Goal: Task Accomplishment & Management: Manage account settings

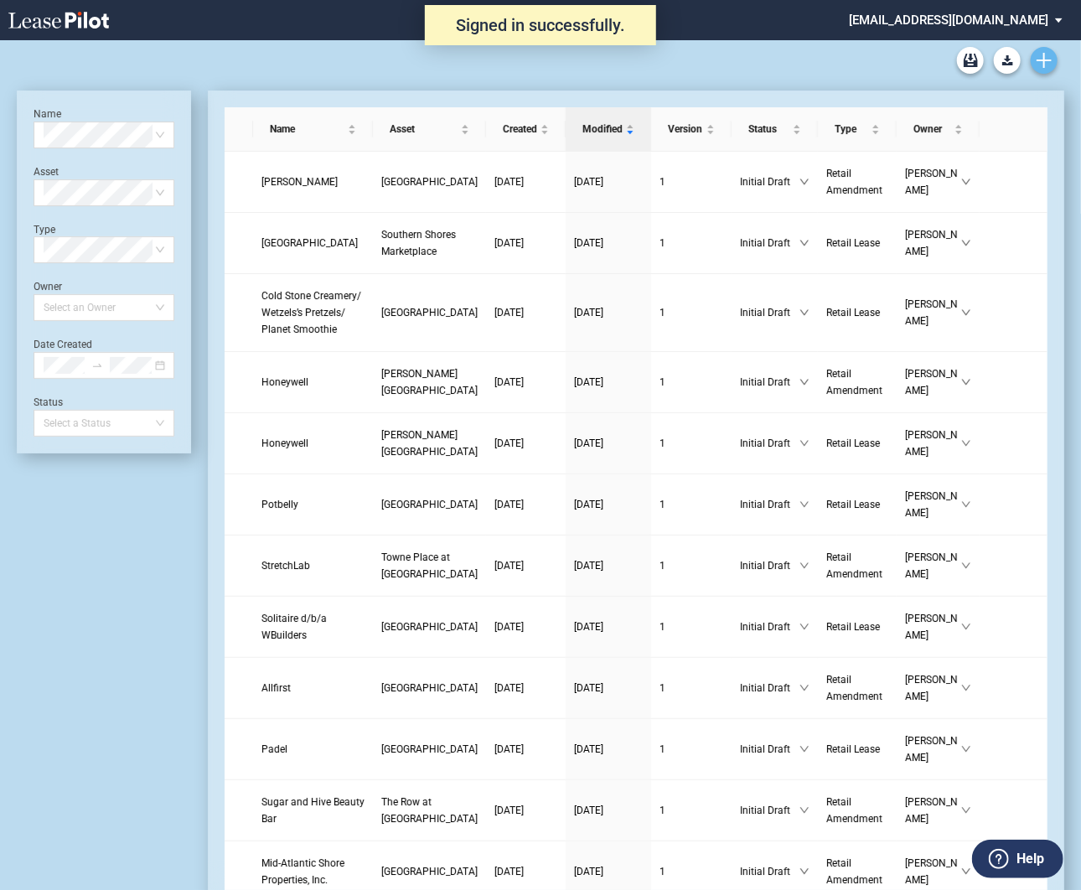
click at [1048, 60] on use "Create new document" at bounding box center [1044, 60] width 15 height 15
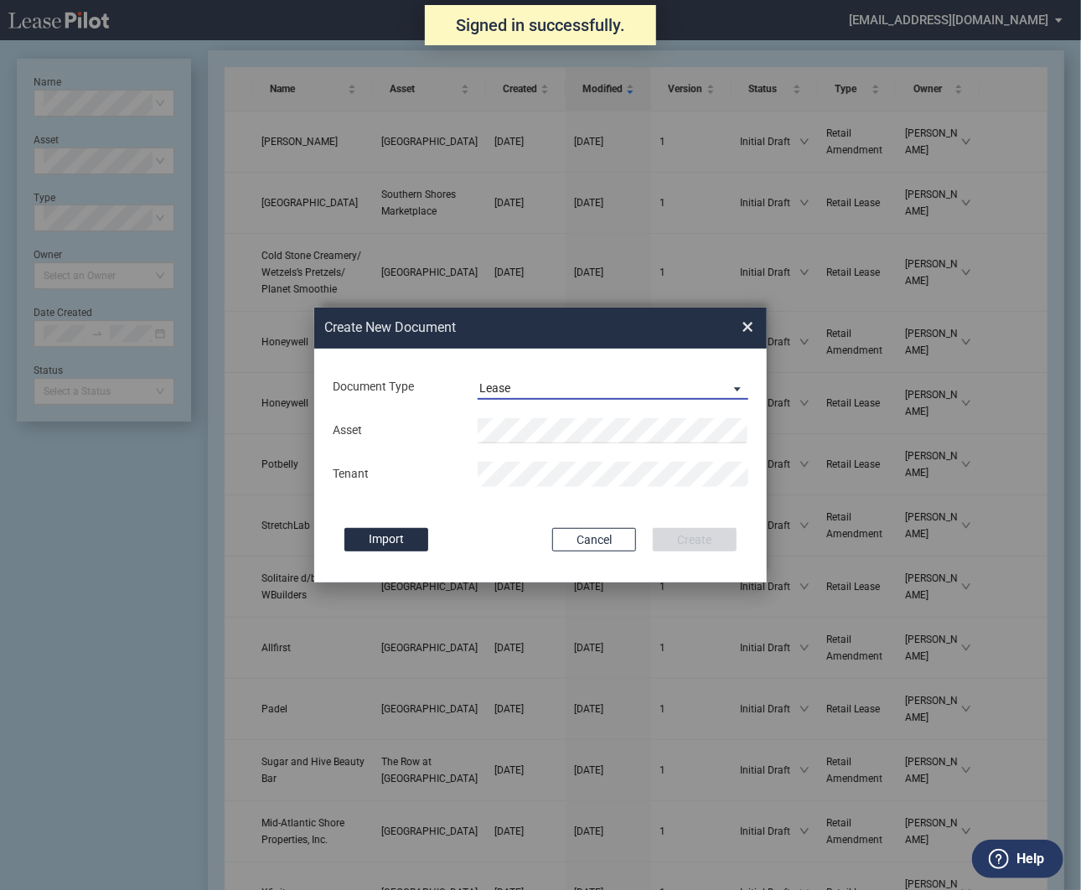
click at [541, 382] on span "Lease" at bounding box center [599, 389] width 241 height 17
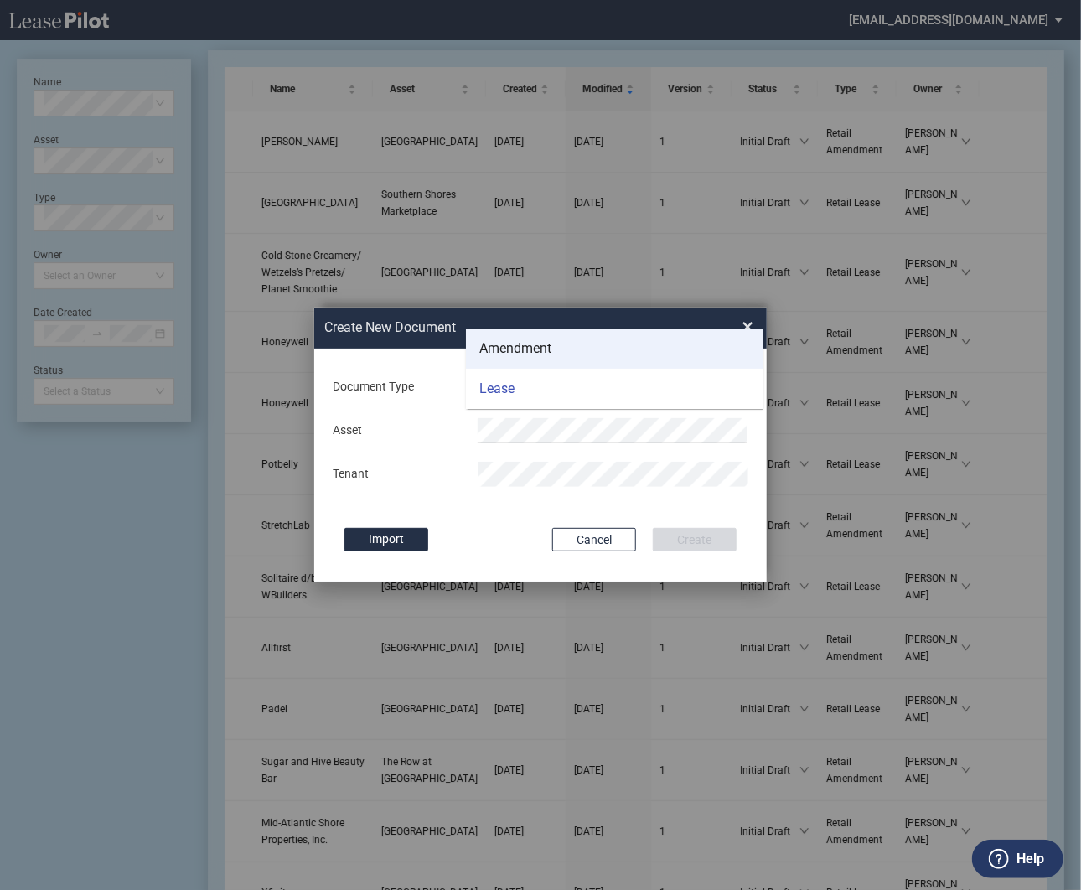
click at [533, 343] on div "Amendment" at bounding box center [515, 348] width 72 height 18
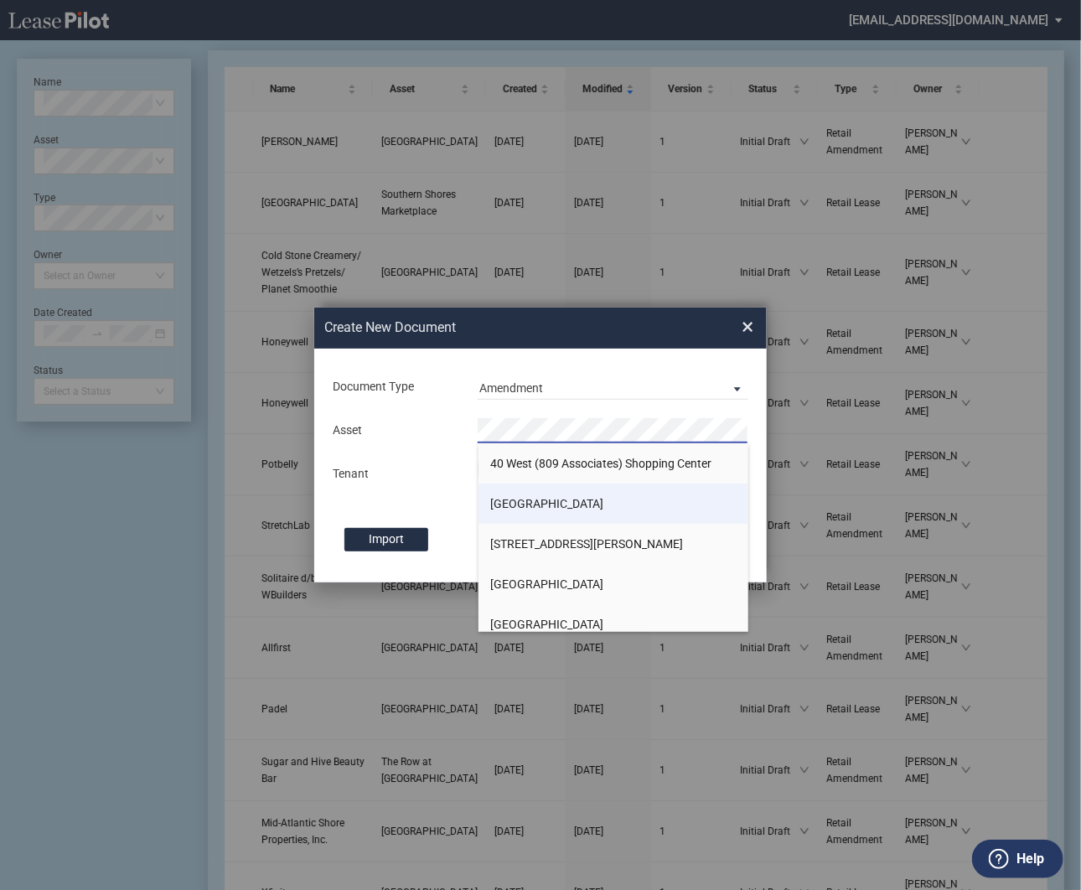
click at [505, 494] on li "[GEOGRAPHIC_DATA]" at bounding box center [614, 504] width 271 height 40
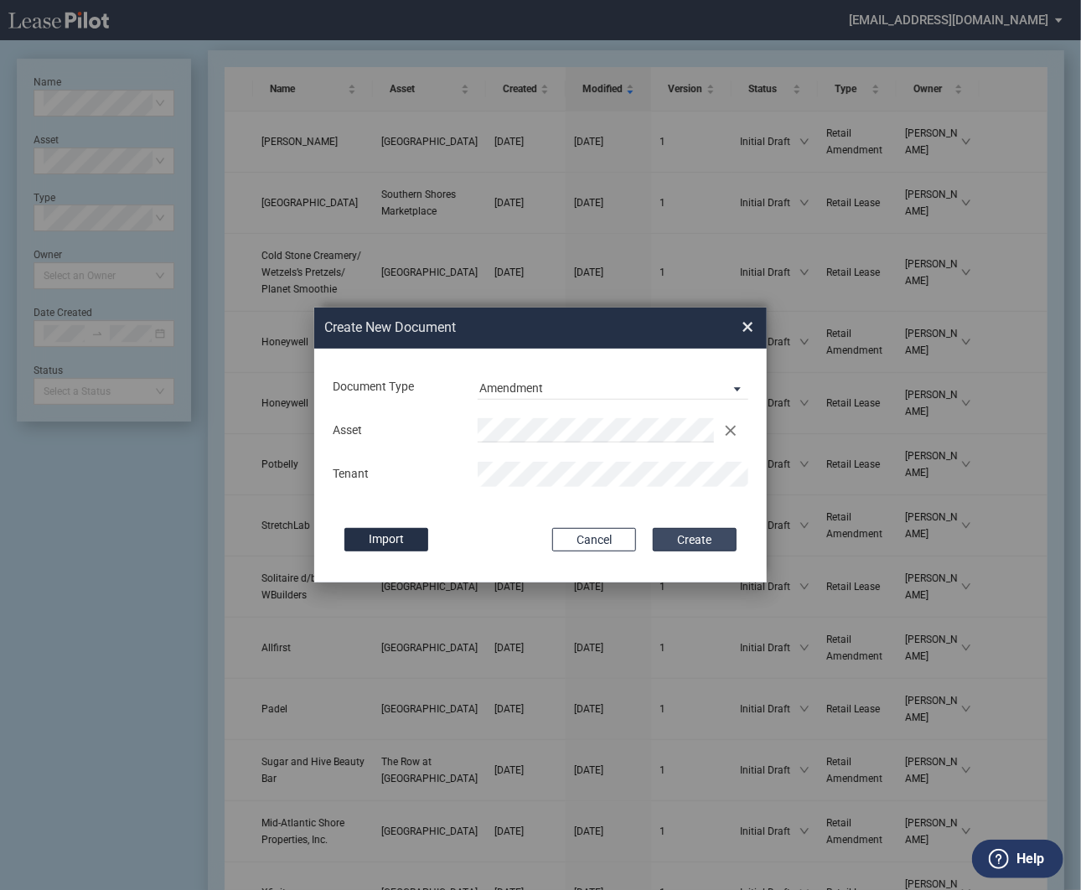
click at [680, 539] on button "Create" at bounding box center [695, 539] width 84 height 23
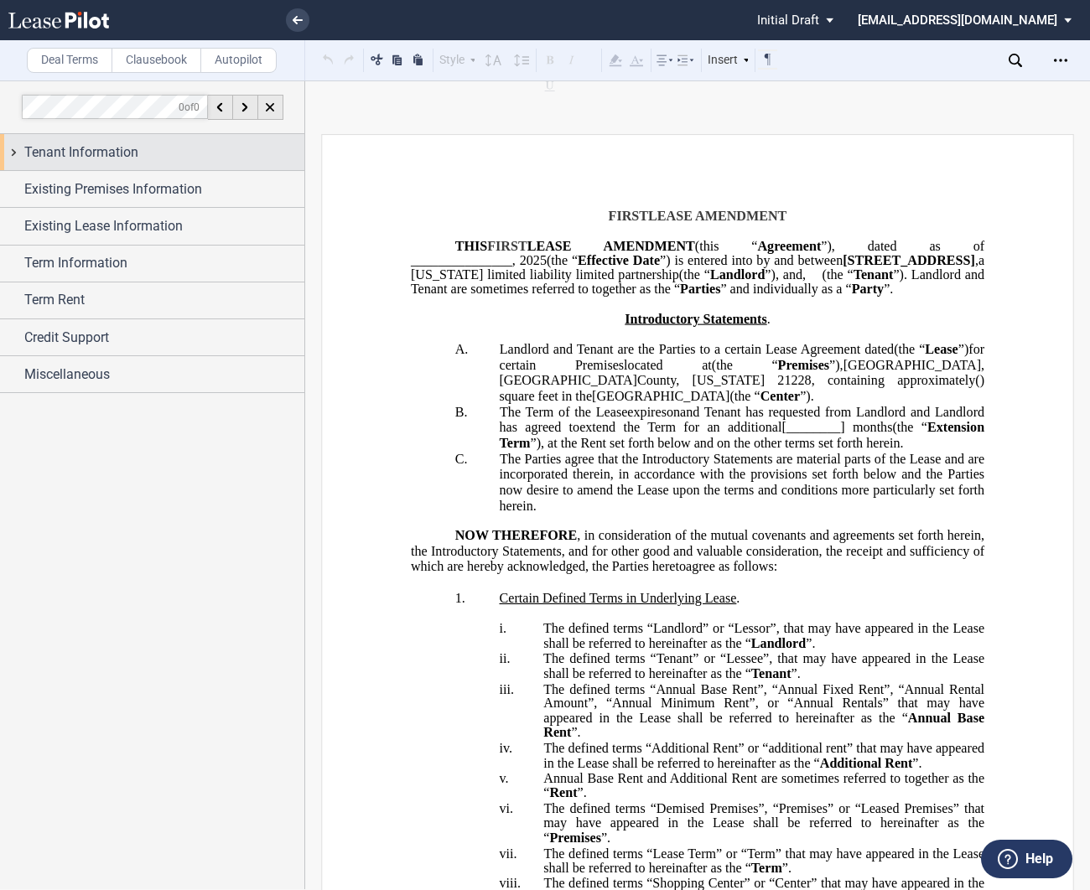
click at [14, 152] on div "Tenant Information" at bounding box center [152, 152] width 304 height 36
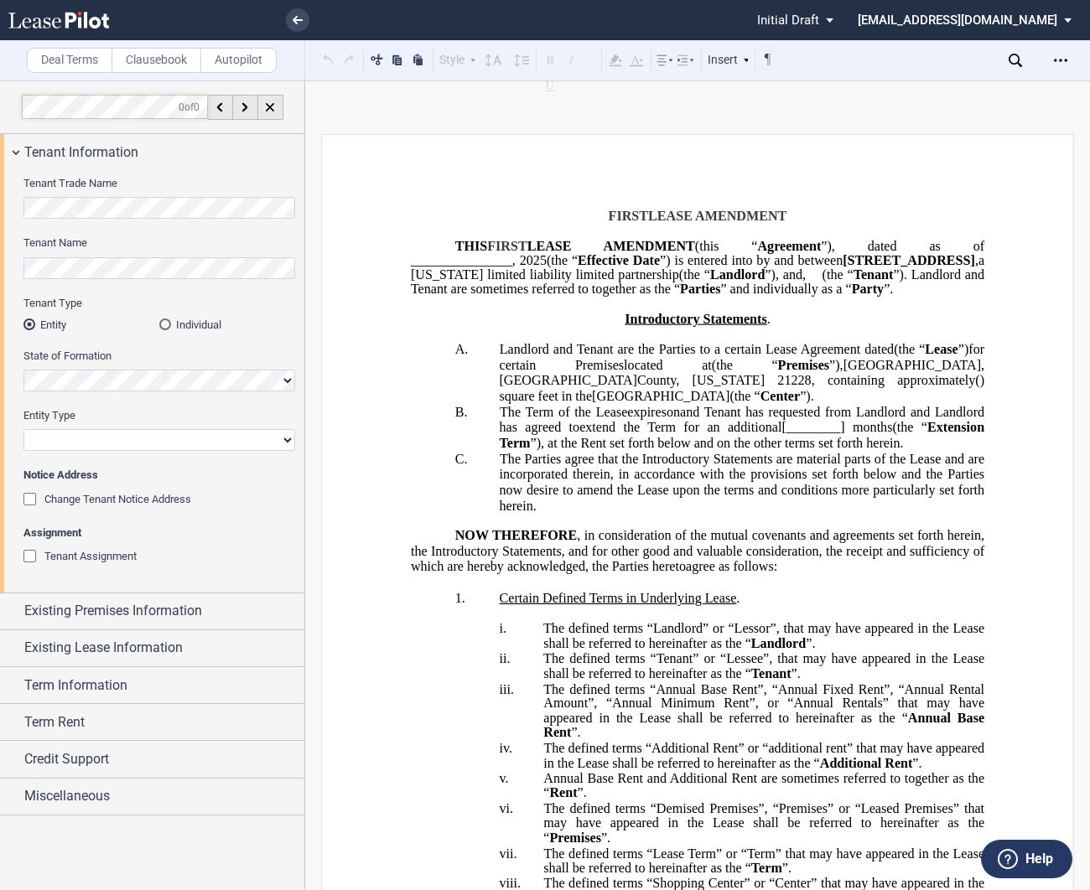
click at [24, 557] on div "Tenant Assignment" at bounding box center [31, 558] width 17 height 17
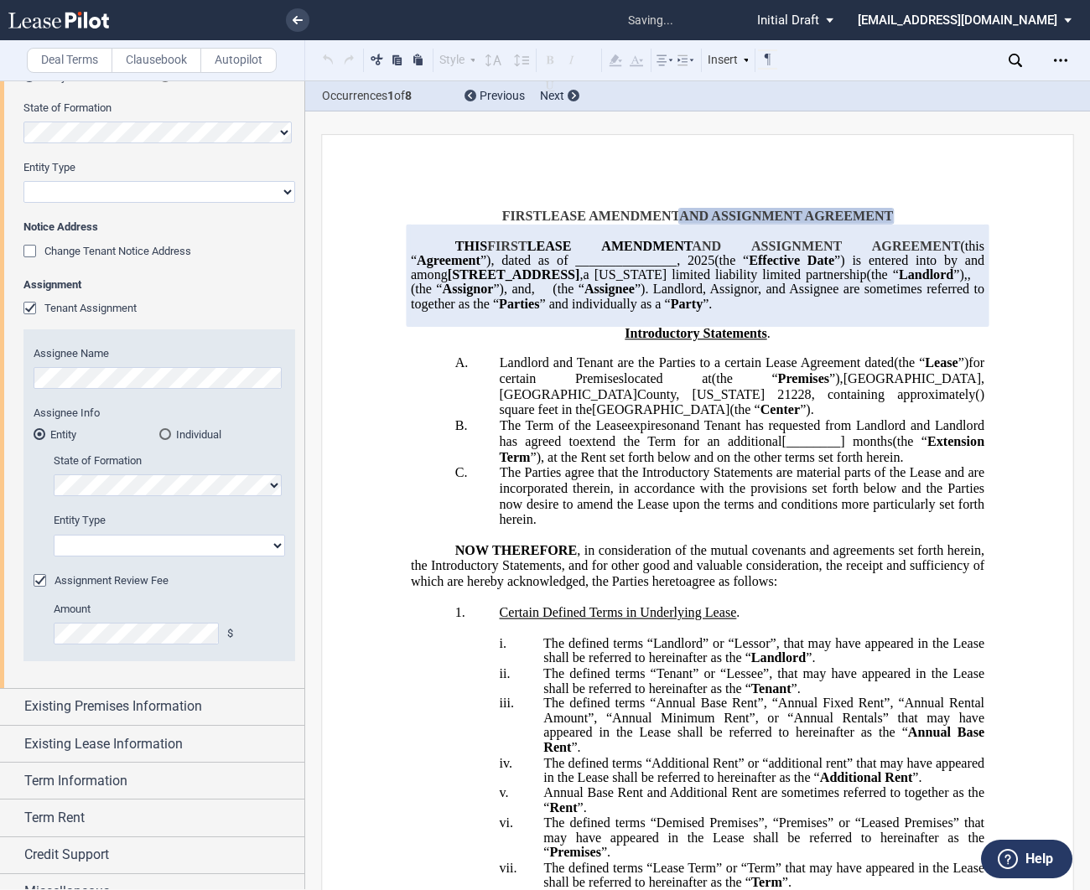
scroll to position [251, 0]
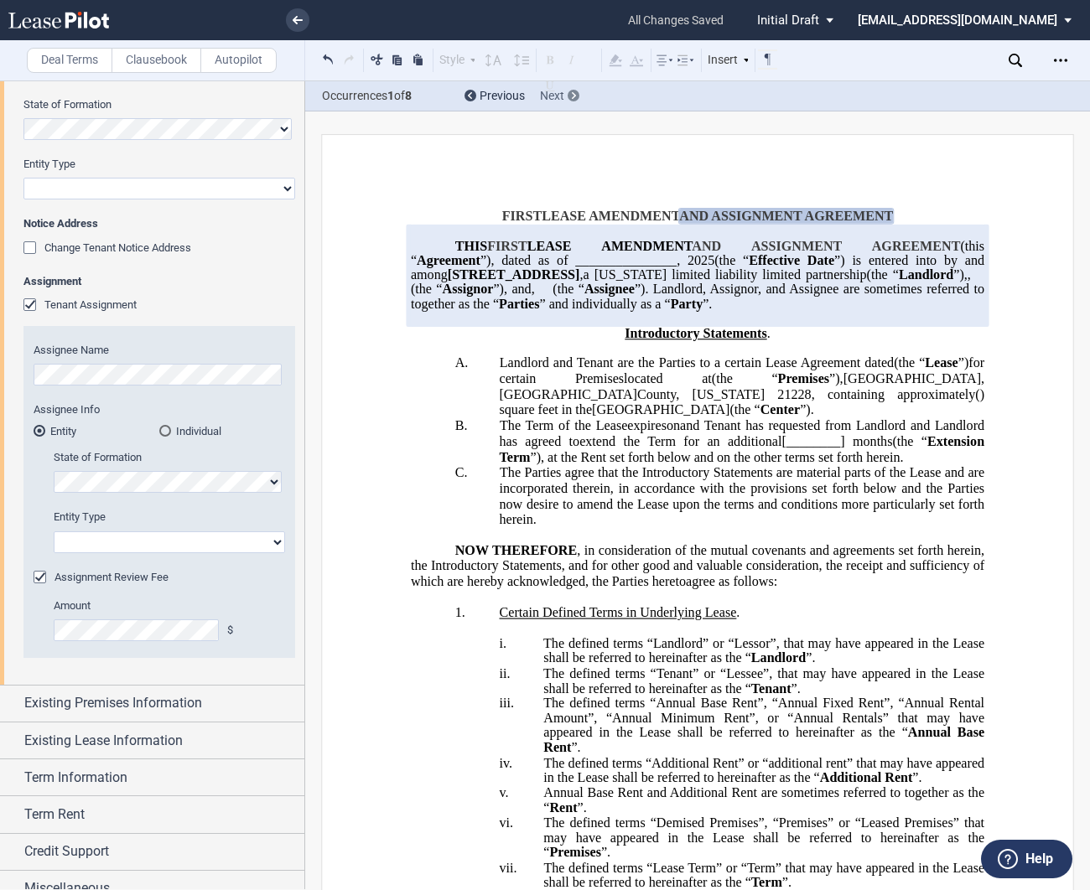
click at [570, 92] on div at bounding box center [573, 96] width 12 height 12
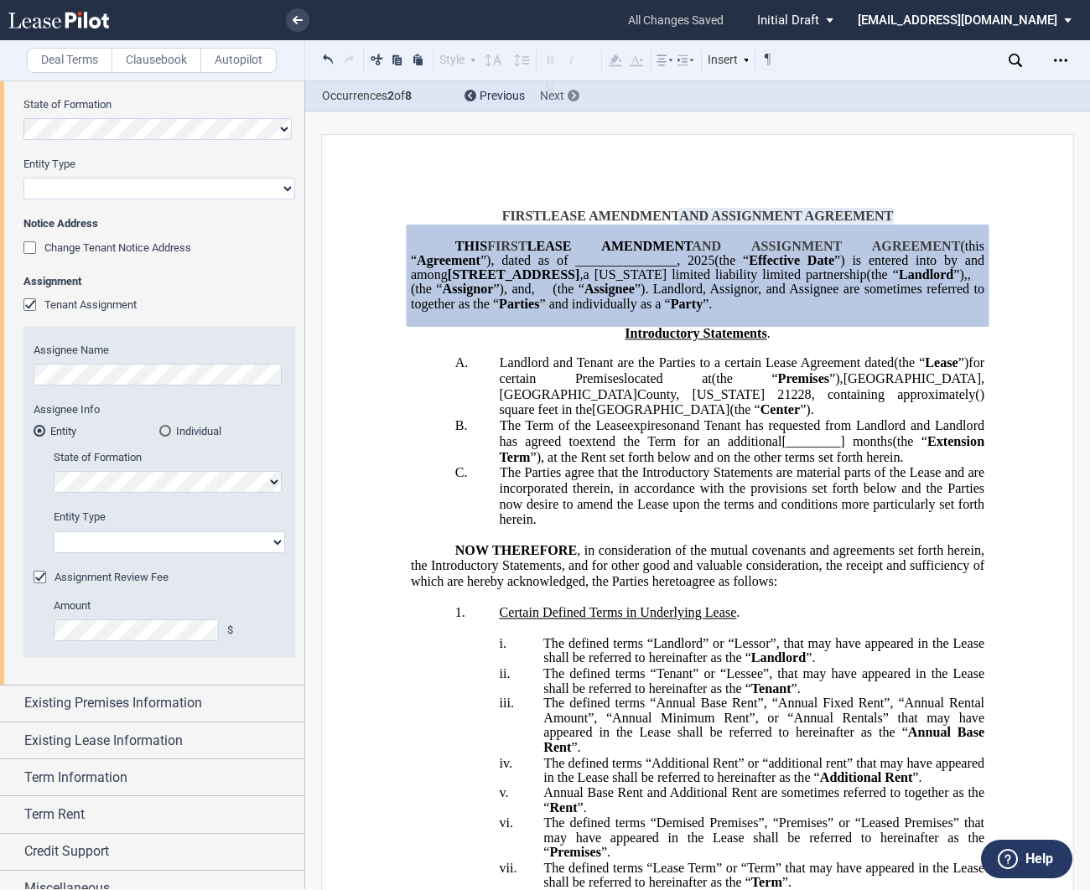
click at [570, 92] on div at bounding box center [573, 96] width 12 height 12
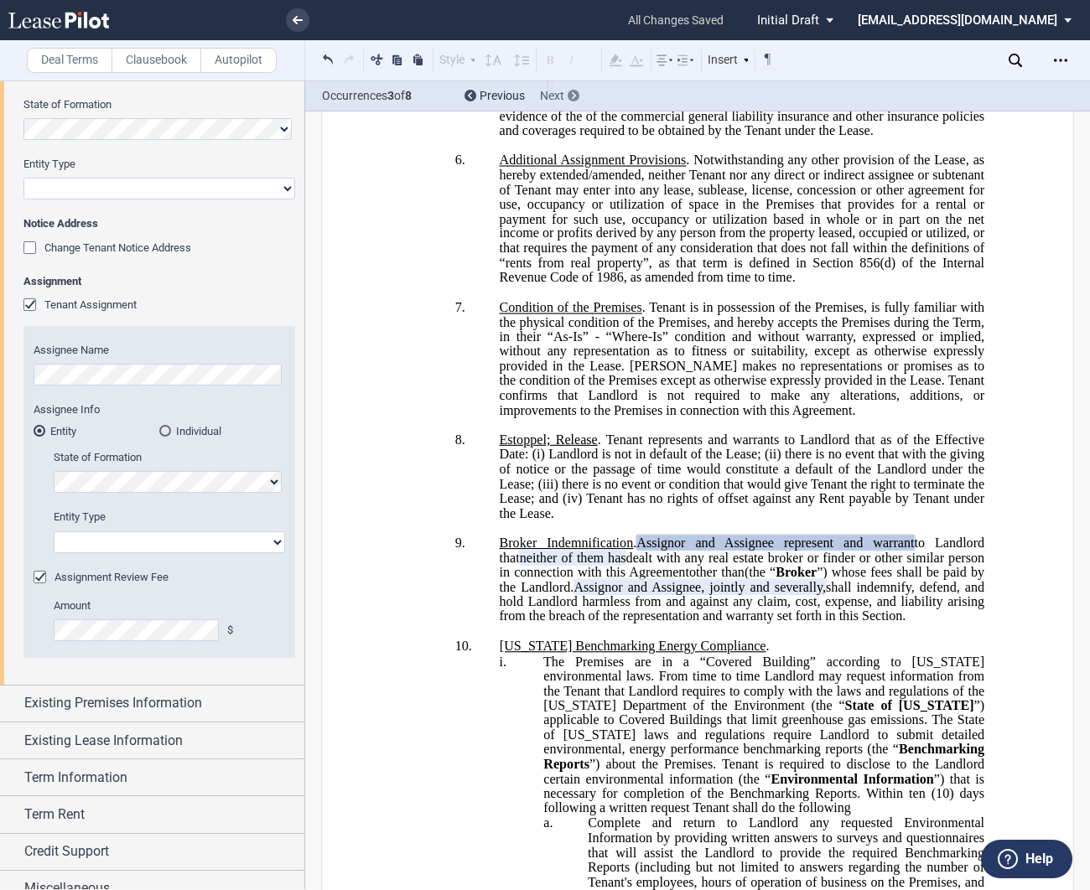
scroll to position [1337, 0]
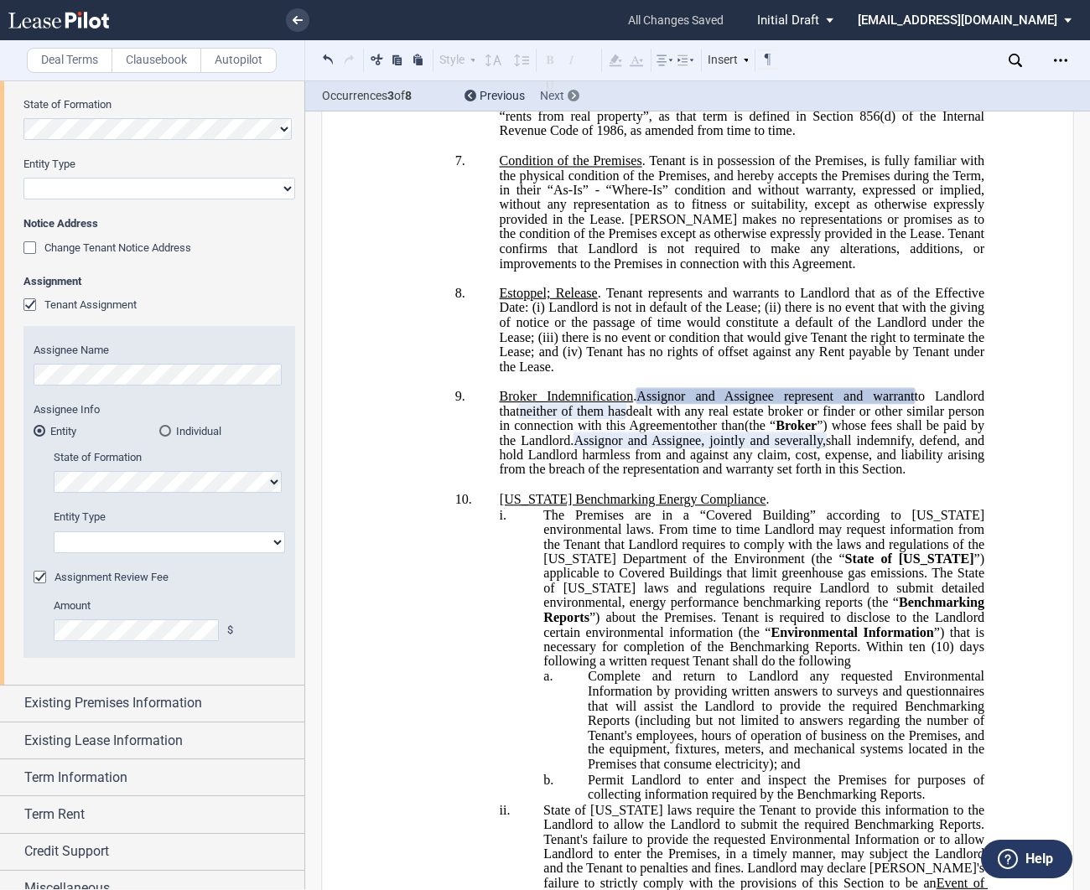
click at [570, 92] on div at bounding box center [573, 96] width 12 height 12
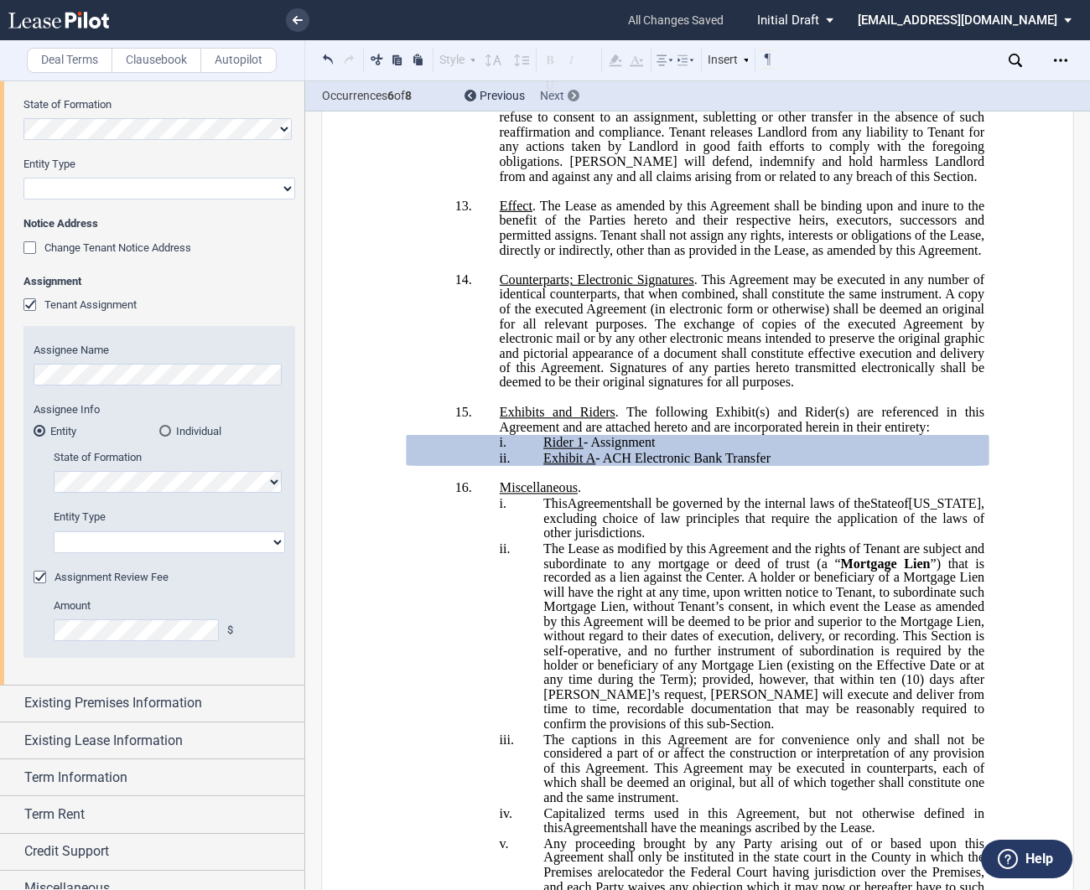
scroll to position [2602, 0]
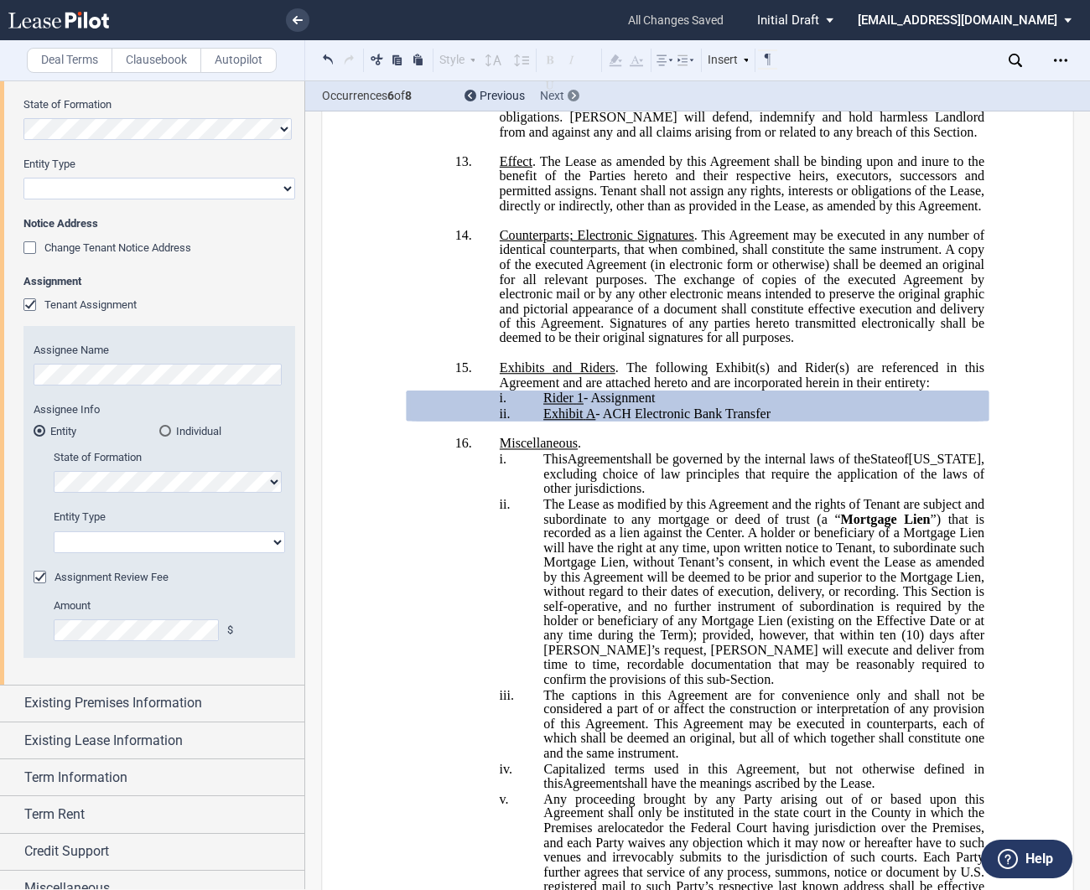
click at [570, 92] on div at bounding box center [573, 96] width 12 height 12
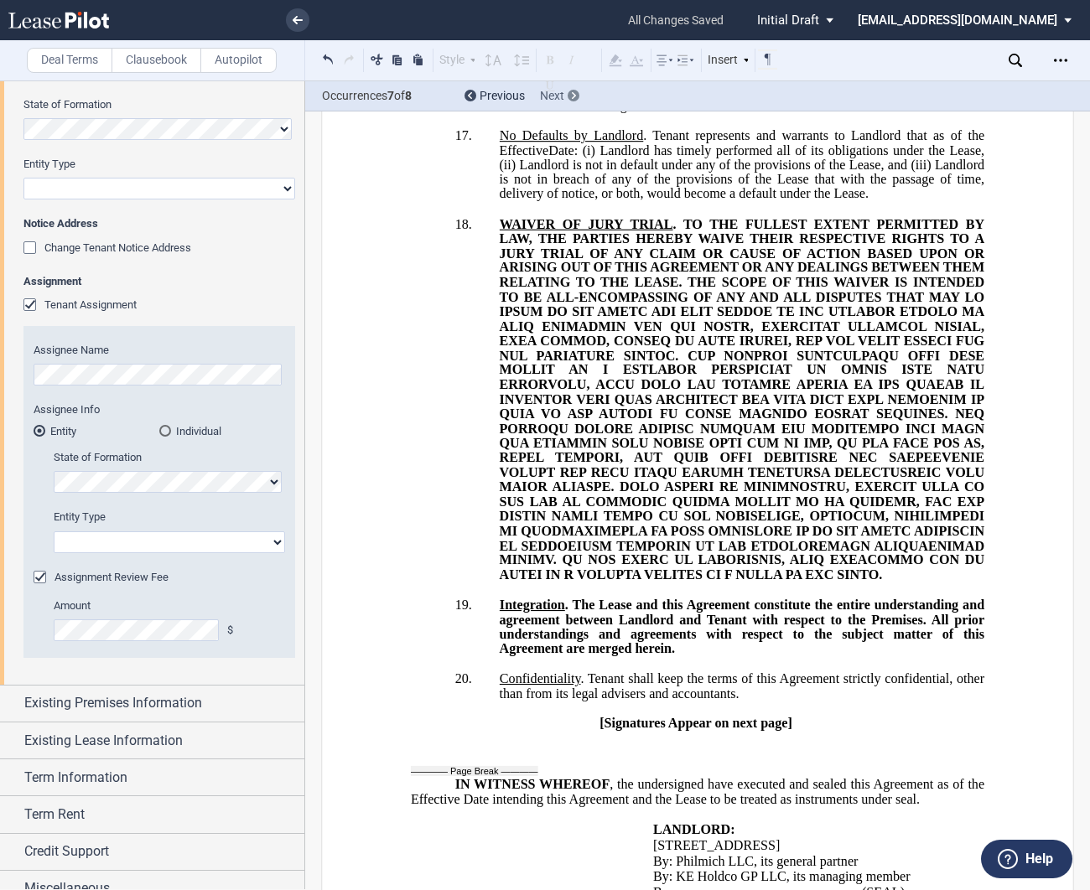
scroll to position [4182, 0]
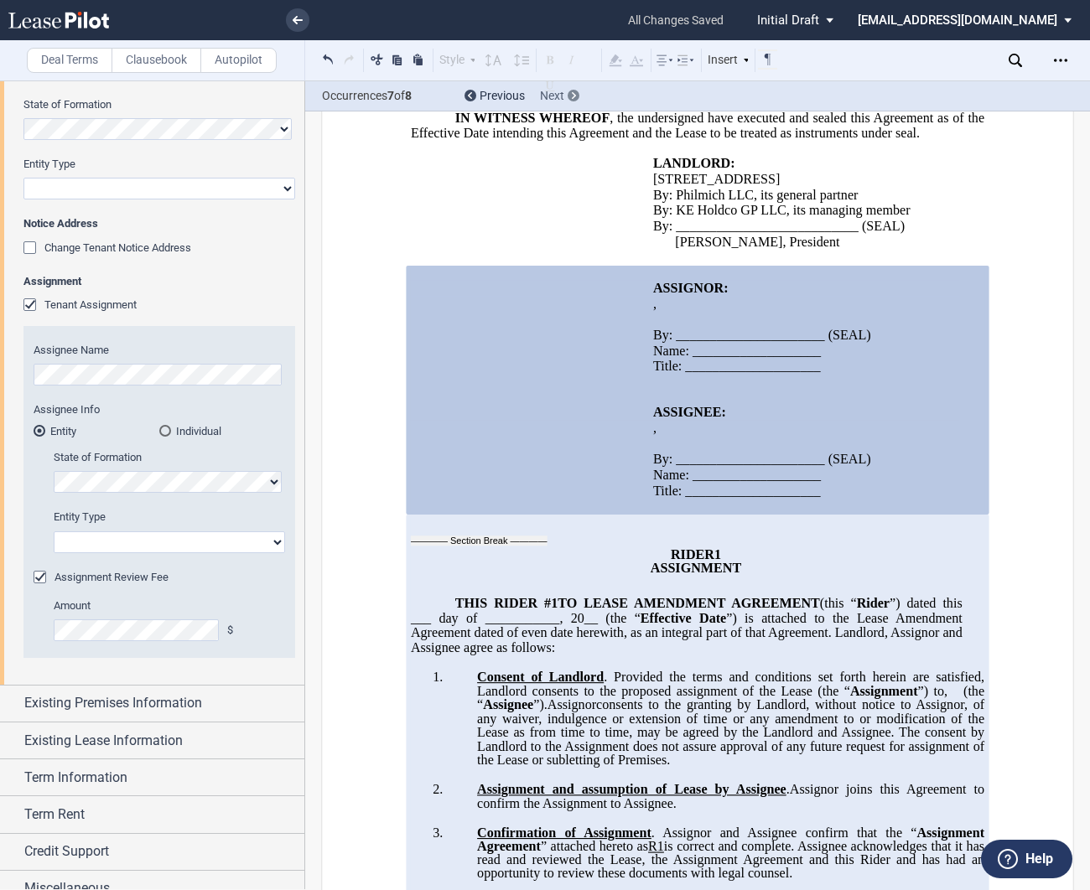
click at [570, 92] on div at bounding box center [573, 96] width 12 height 12
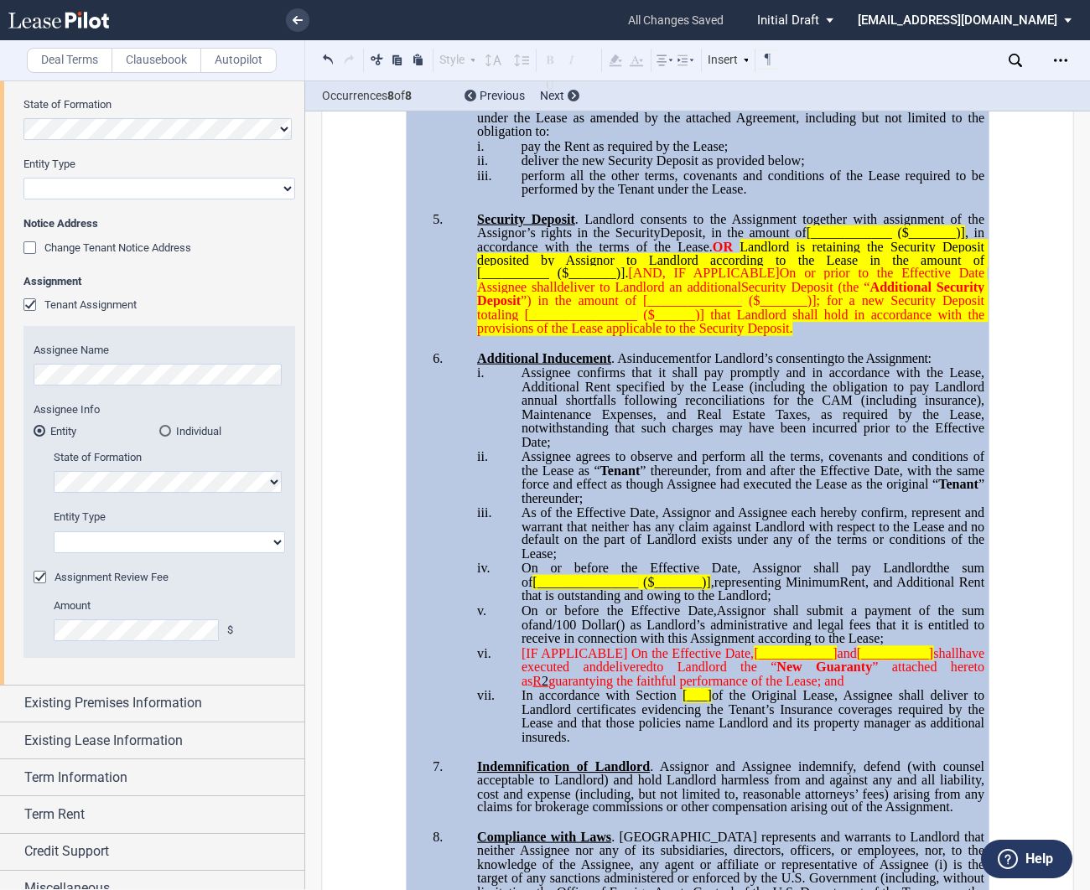
scroll to position [5116, 0]
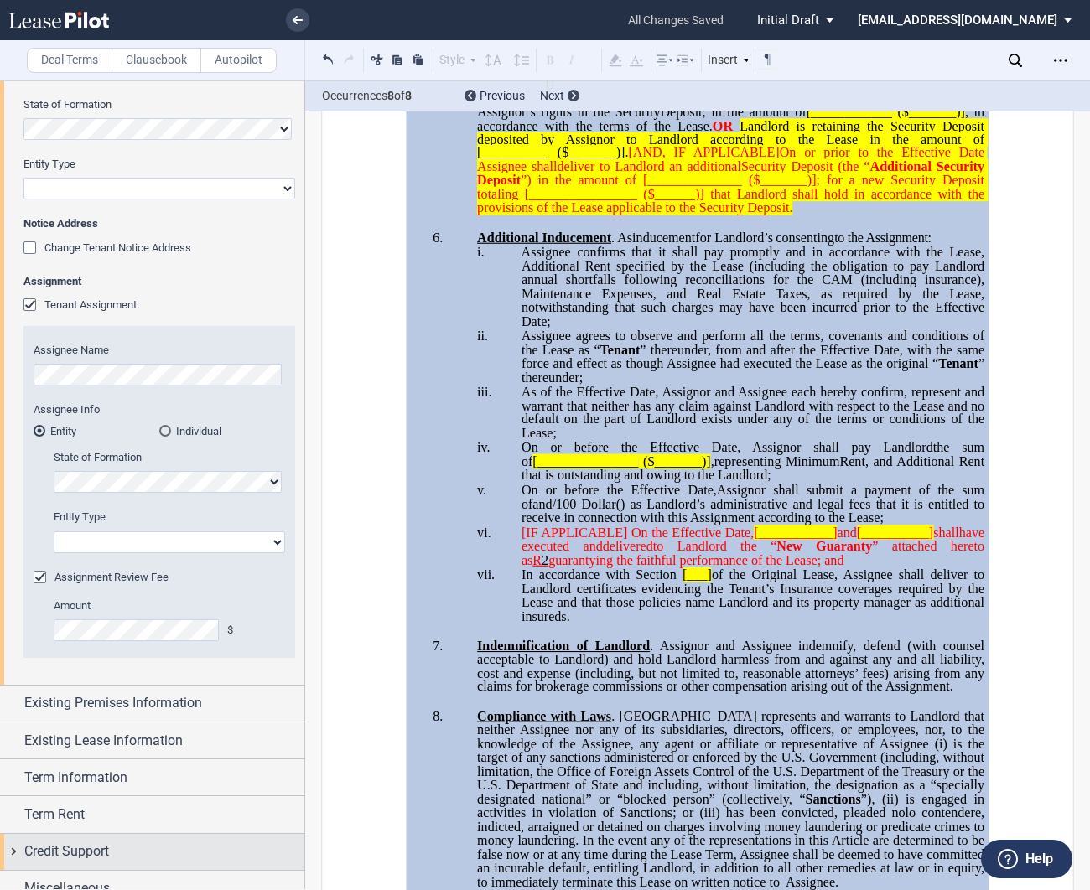
click at [19, 845] on div "Credit Support" at bounding box center [152, 852] width 304 height 36
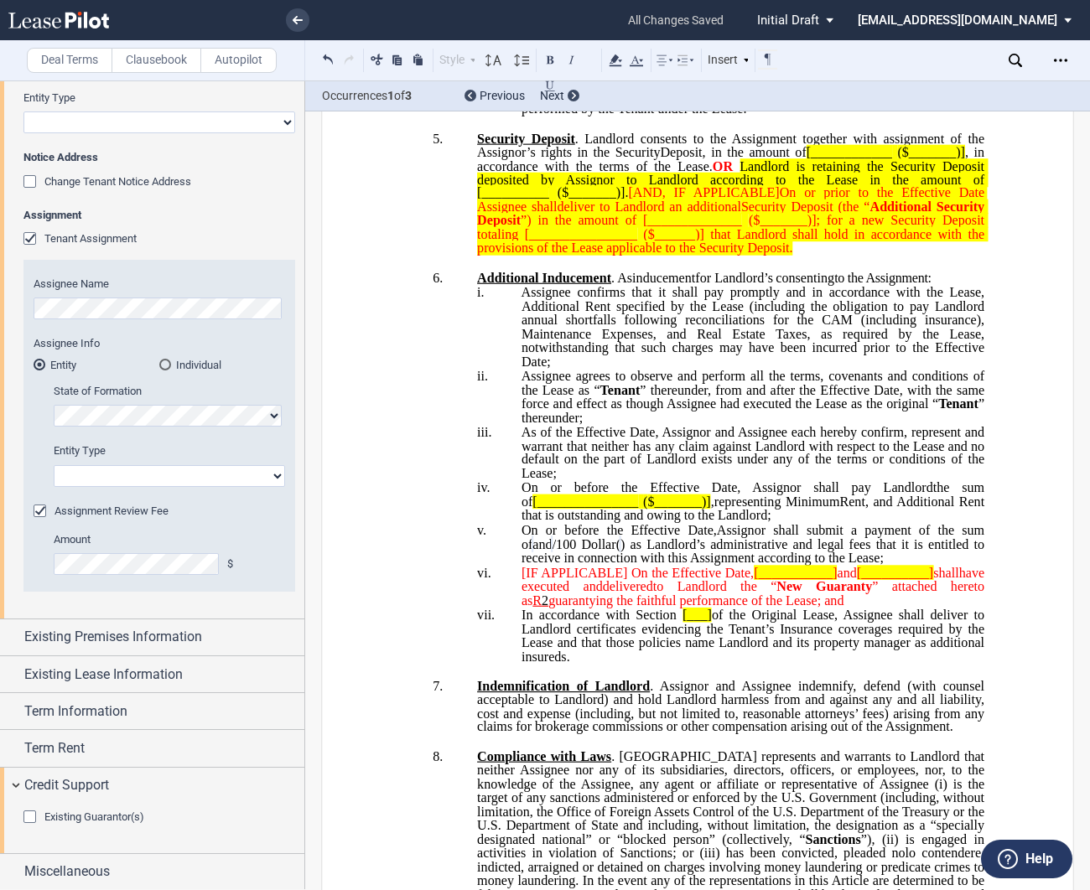
scroll to position [5009, 0]
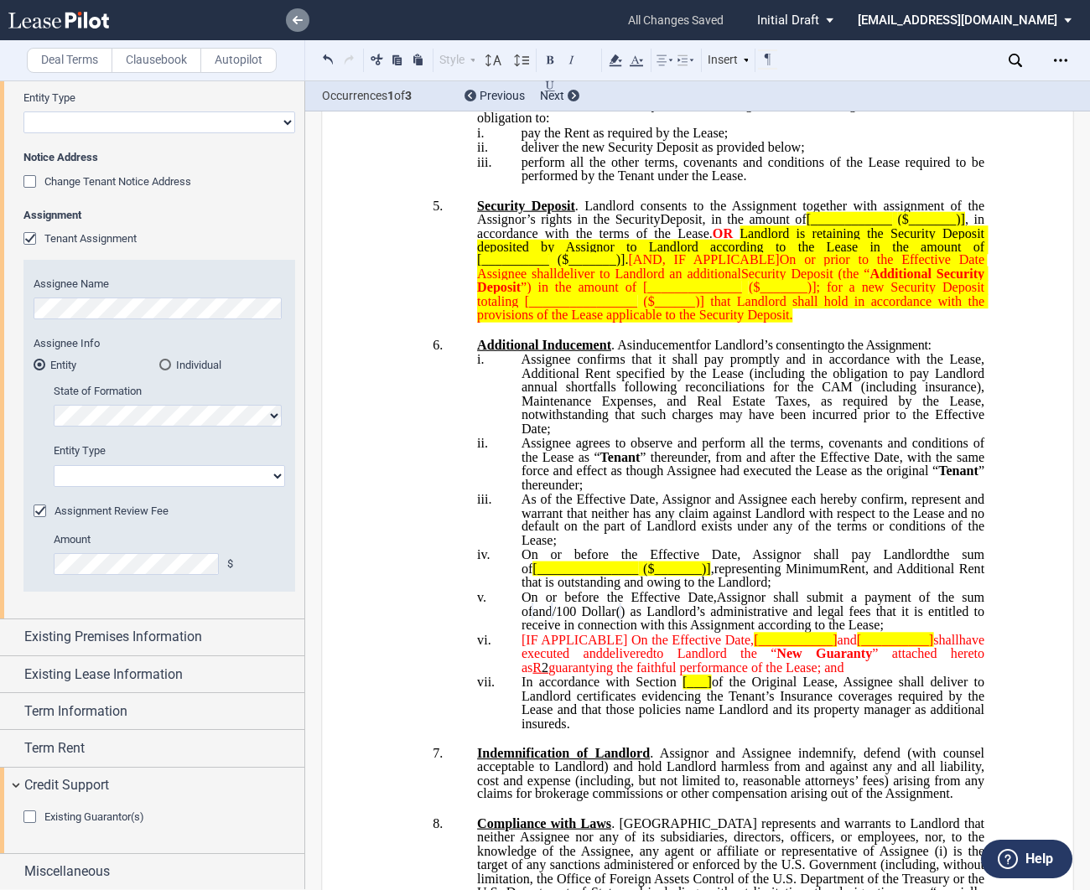
click at [294, 20] on use at bounding box center [298, 20] width 10 height 8
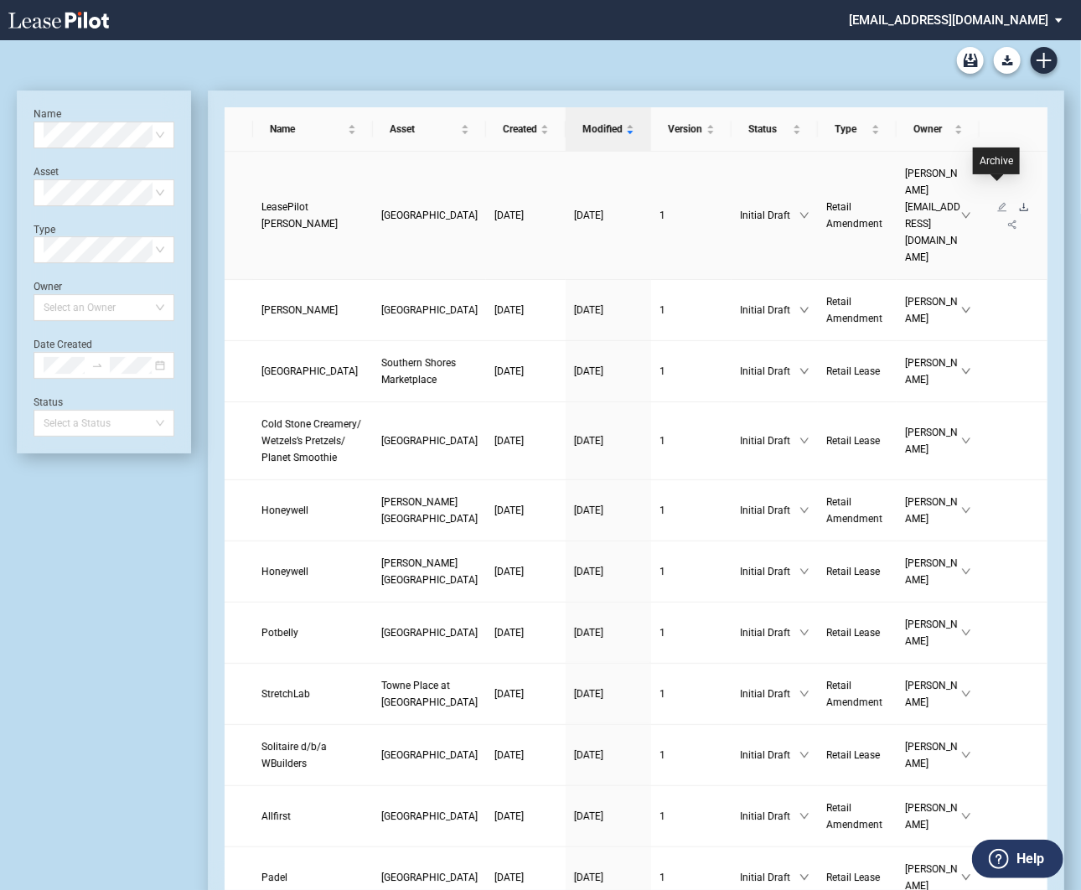
click at [1020, 203] on icon "download" at bounding box center [1024, 207] width 8 height 8
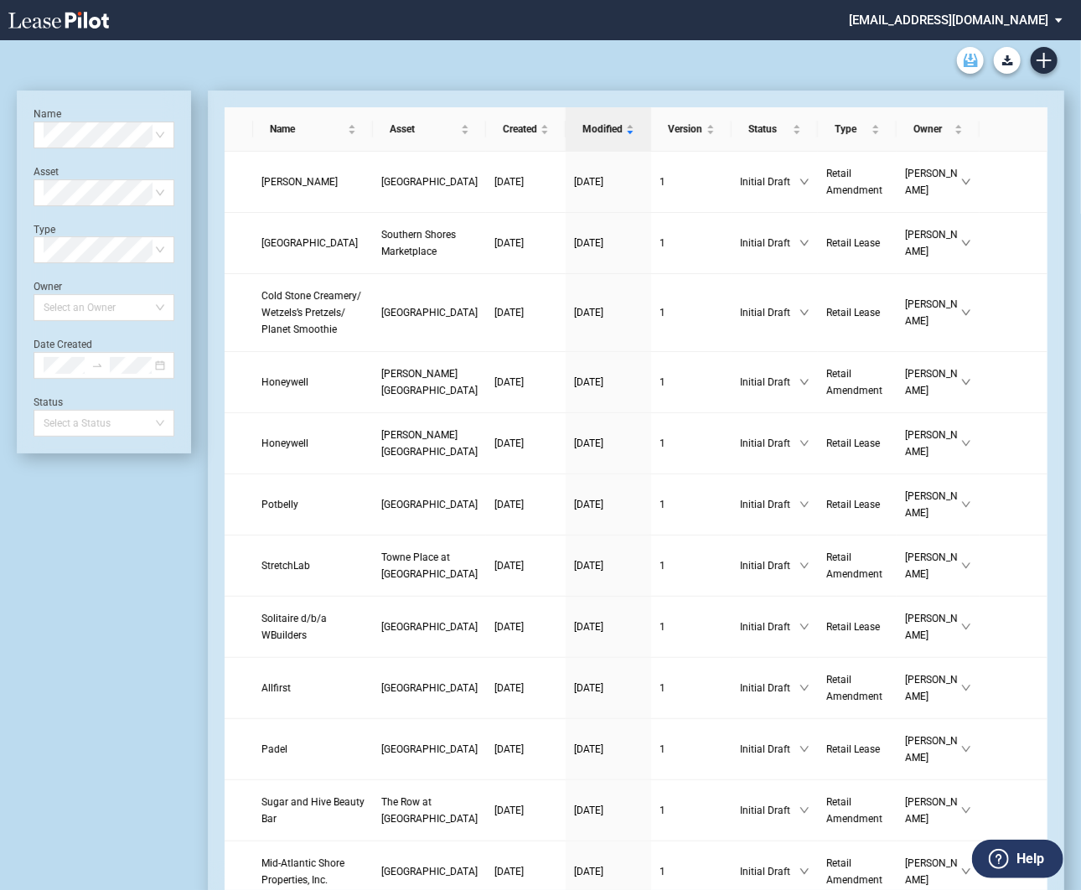
click at [977, 59] on icon "Archive" at bounding box center [971, 60] width 14 height 13
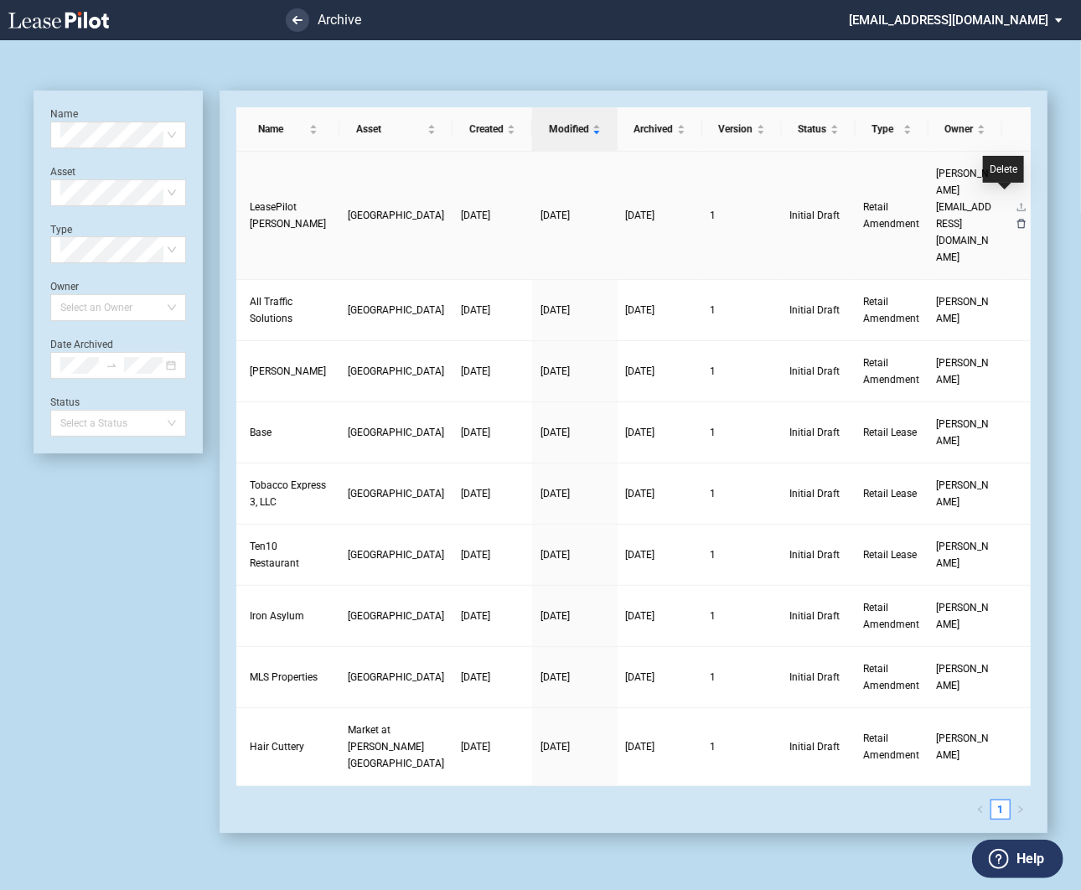
click at [1017, 219] on icon "delete" at bounding box center [1022, 224] width 10 height 10
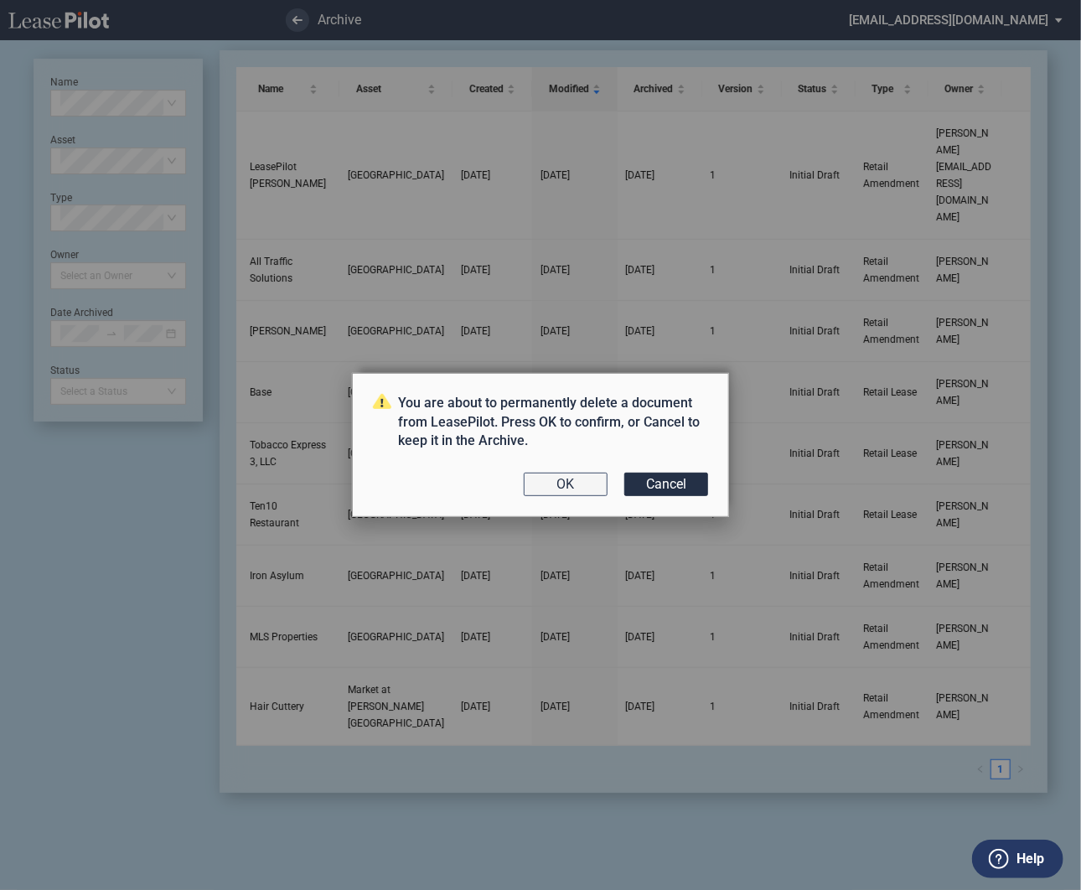
click at [576, 487] on button "OK" at bounding box center [566, 484] width 84 height 23
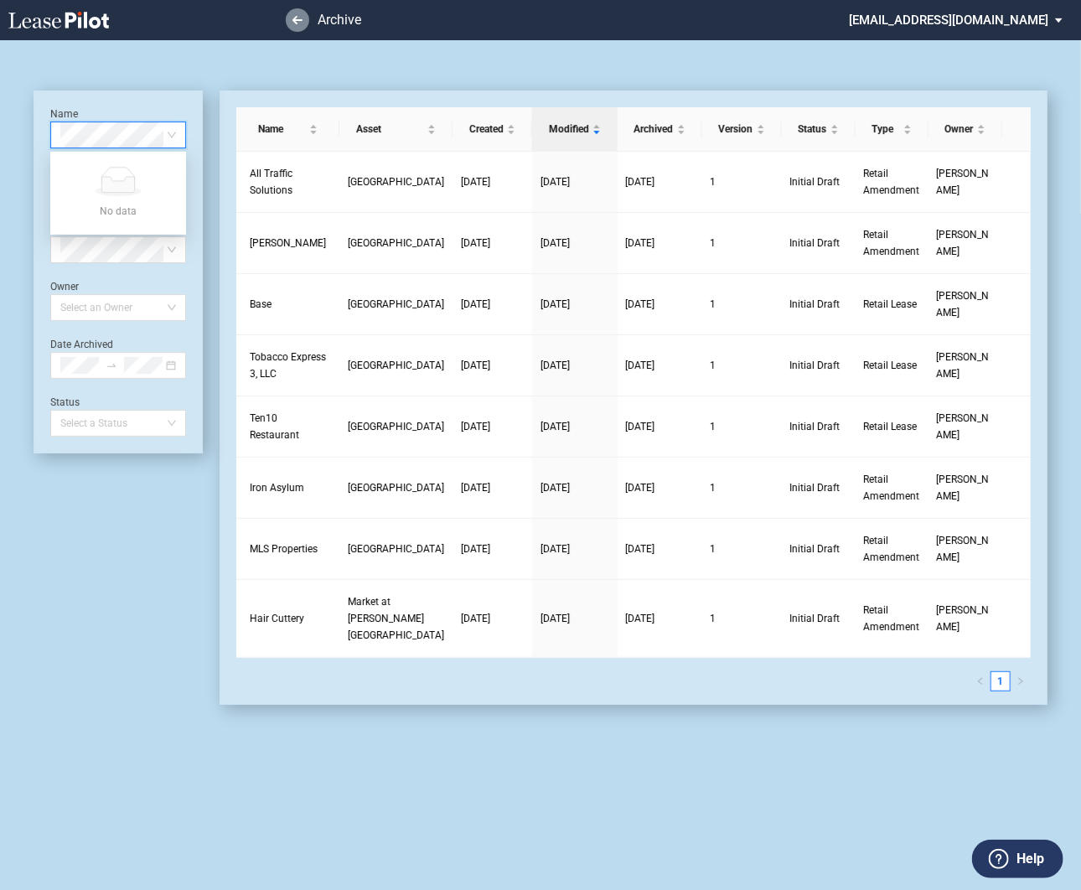
click at [297, 18] on icon at bounding box center [298, 20] width 10 height 8
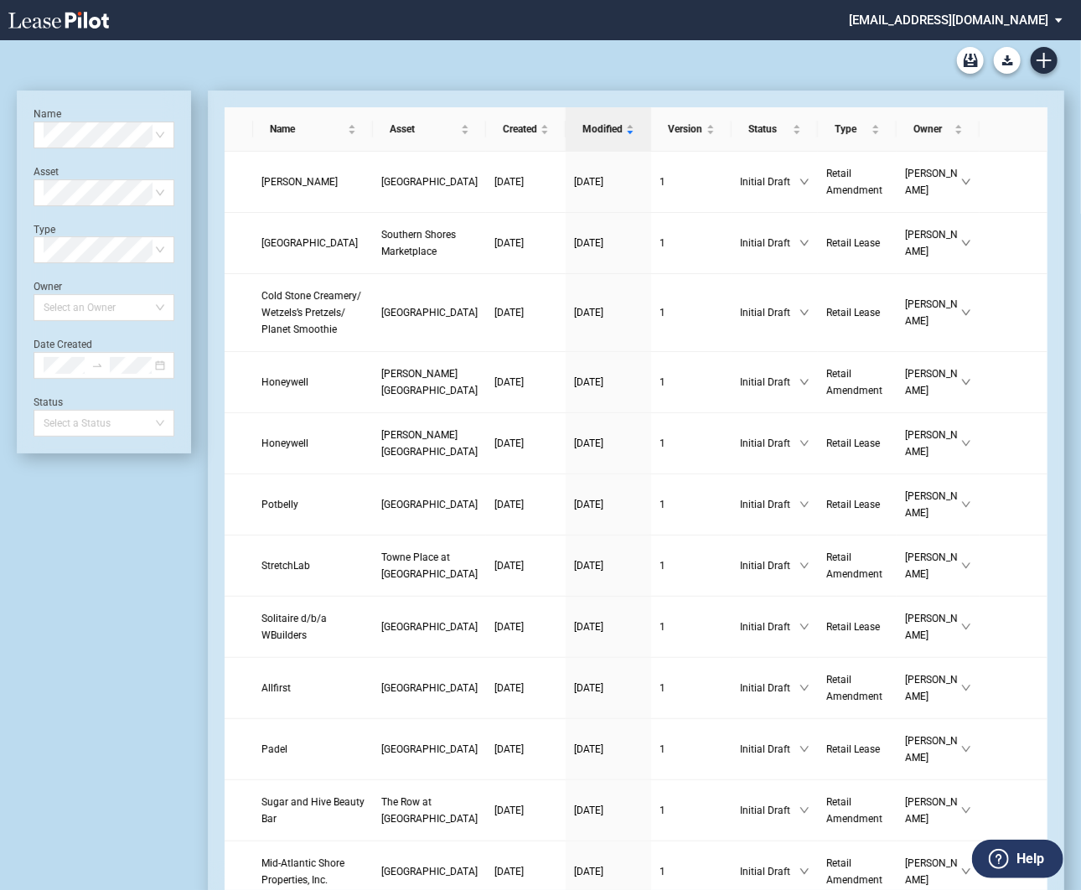
click at [923, 18] on md-select "[EMAIL_ADDRESS][DOMAIN_NAME] Super Admin Area Admin Area Settings Sign Out" at bounding box center [962, 19] width 230 height 38
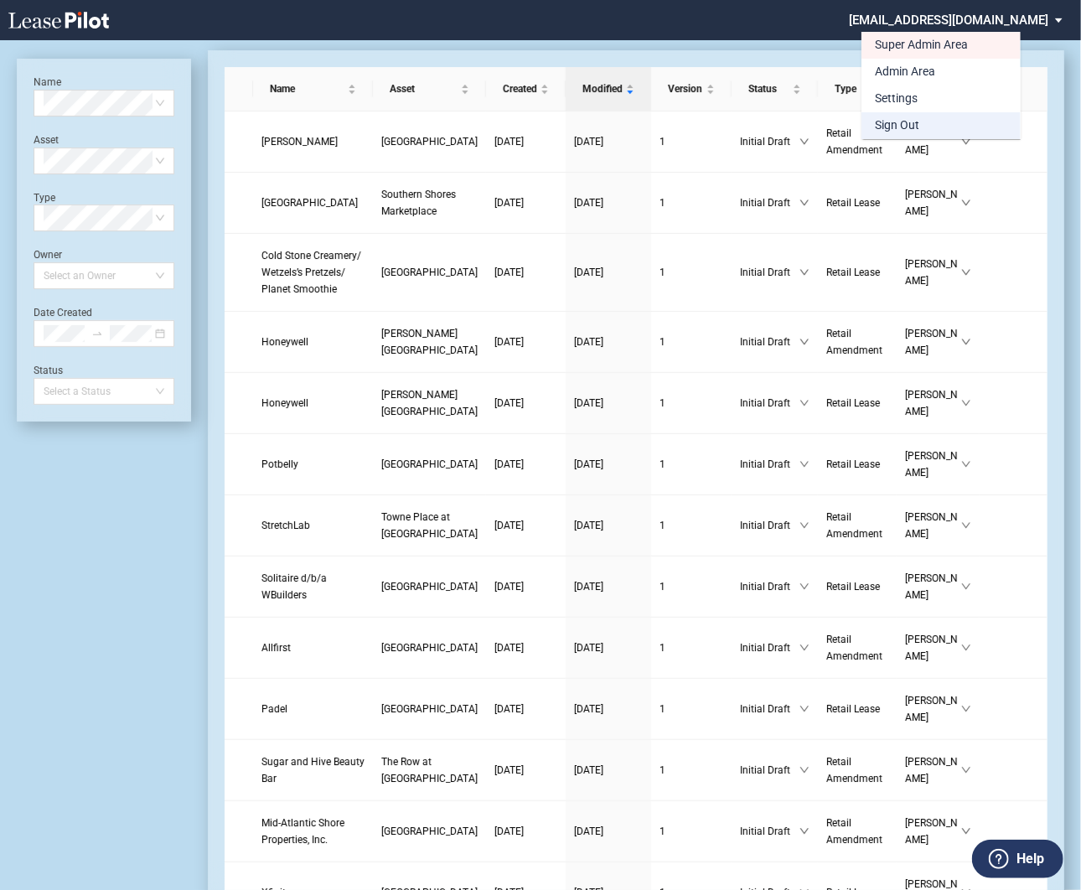
click at [895, 130] on div "Sign Out" at bounding box center [897, 125] width 44 height 17
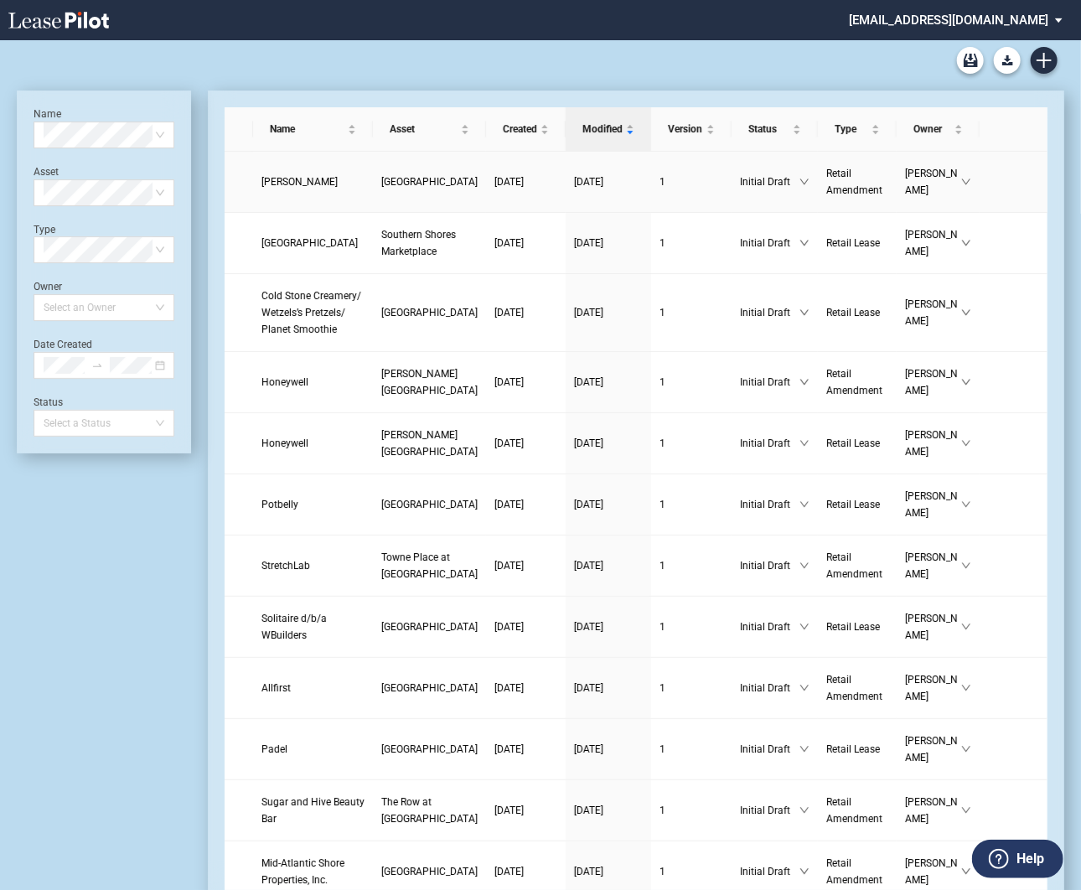
scroll to position [40, 0]
